Goal: Task Accomplishment & Management: Complete application form

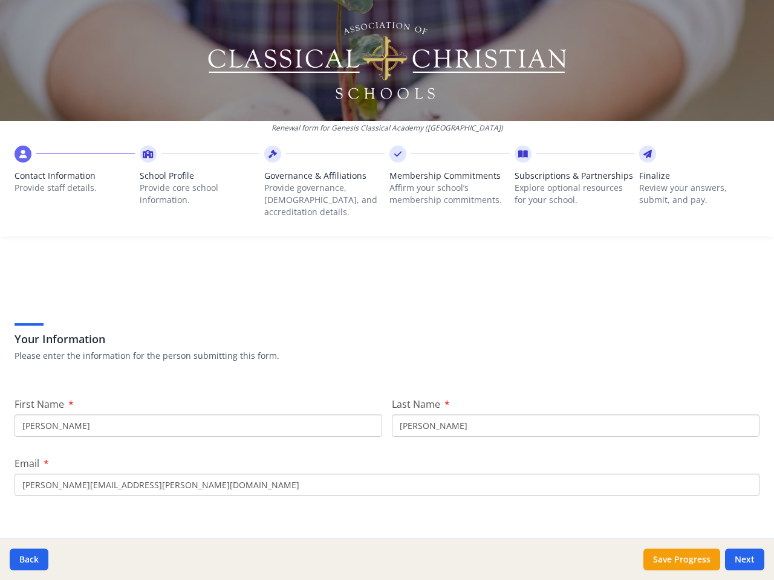
click at [387, 290] on div "Your Information Please enter the information for the person submitting this fo…" at bounding box center [387, 326] width 745 height 103
click at [74, 179] on span "Contact Information" at bounding box center [75, 176] width 120 height 12
click at [197, 185] on p "Provide core school information." at bounding box center [200, 194] width 120 height 24
click at [320, 185] on p "Provide governance, church, and accreditation details." at bounding box center [324, 200] width 120 height 36
click at [443, 185] on p "Affirm your school’s membership commitments." at bounding box center [449, 194] width 120 height 24
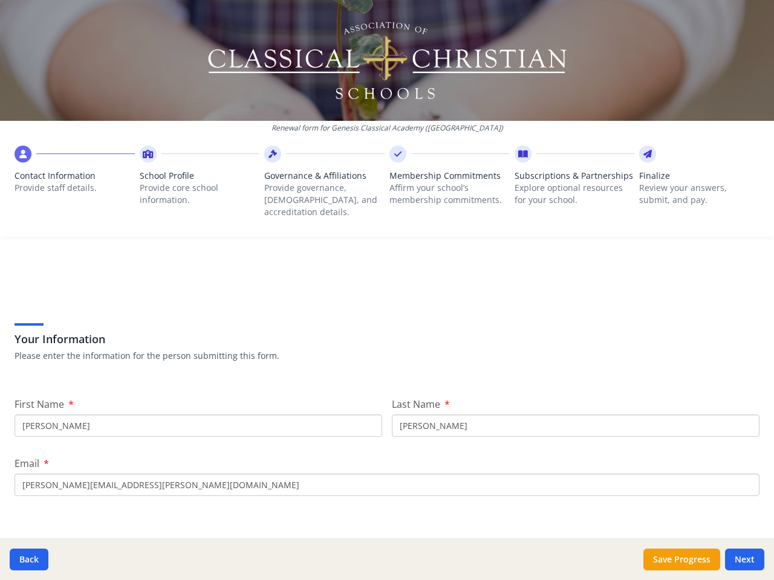
click at [566, 182] on span "Subscriptions & Partnerships" at bounding box center [575, 176] width 120 height 12
click at [690, 185] on p "Review your answers, submit, and pay." at bounding box center [699, 194] width 120 height 24
click at [29, 560] on button "Back" at bounding box center [29, 560] width 39 height 22
click at [681, 560] on button "Save Progress" at bounding box center [681, 560] width 77 height 22
click at [744, 560] on button "Next" at bounding box center [744, 560] width 39 height 22
